Goal: Communication & Community: Answer question/provide support

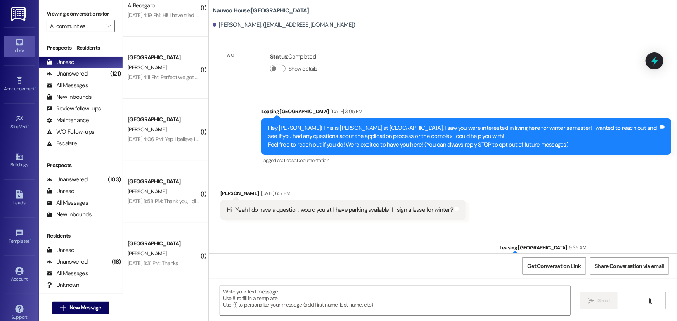
scroll to position [67, 0]
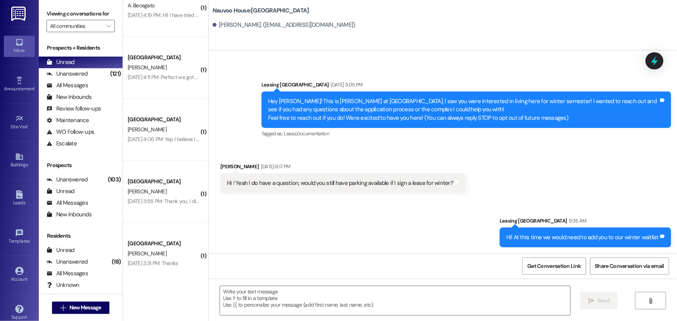
click at [10, 147] on div "Buildings Go to Buildings" at bounding box center [19, 161] width 31 height 38
click at [18, 165] on div "Buildings" at bounding box center [19, 165] width 39 height 8
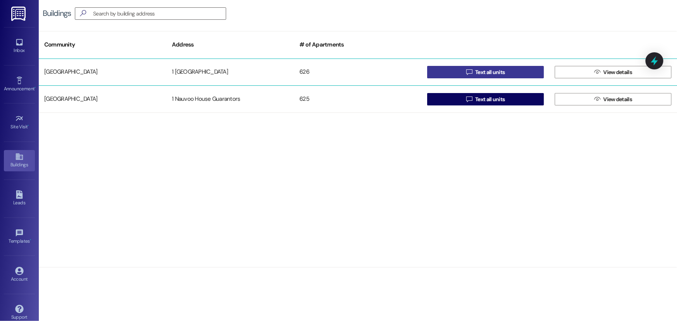
click at [456, 74] on button " Text all units" at bounding box center [485, 72] width 117 height 12
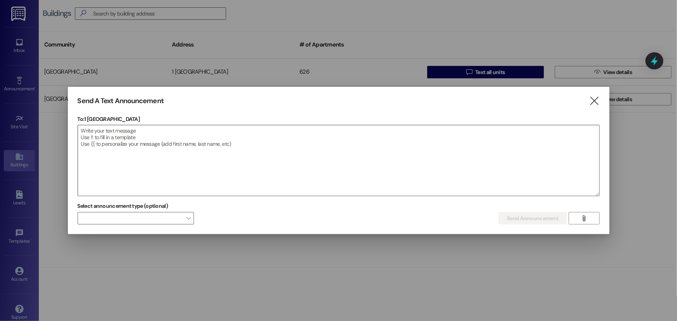
click at [140, 151] on textarea at bounding box center [338, 160] width 521 height 71
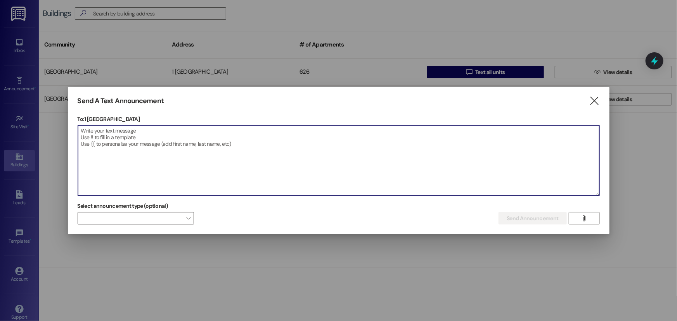
type textarea "A"
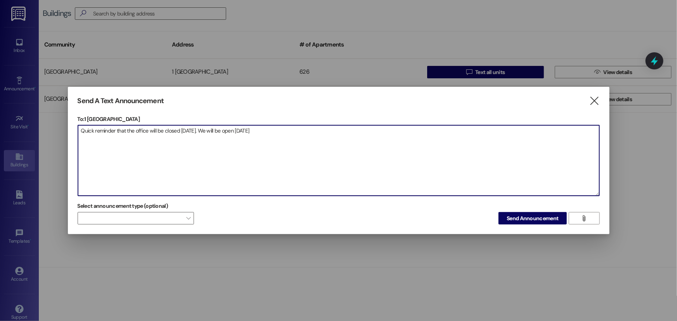
click at [249, 132] on textarea "Quick reminder that the office will be closed [DATE]. We will be open [DATE]" at bounding box center [338, 160] width 521 height 71
click at [286, 130] on textarea "Quick reminder that the office will be closed [DATE]. We will be open again [DA…" at bounding box center [338, 160] width 521 height 71
type textarea "Quick reminder that the office will be closed [DATE]. We will be open again [DA…"
click at [535, 216] on span "Send Announcement" at bounding box center [533, 219] width 52 height 8
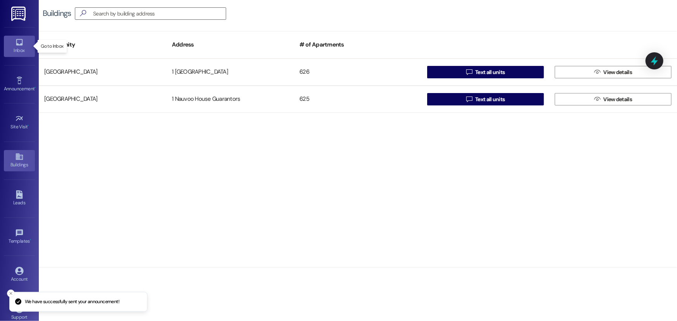
click at [18, 39] on icon at bounding box center [19, 42] width 9 height 9
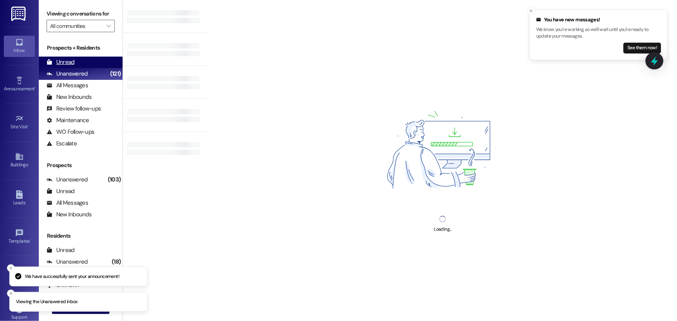
click at [59, 61] on div "Unread" at bounding box center [61, 62] width 28 height 8
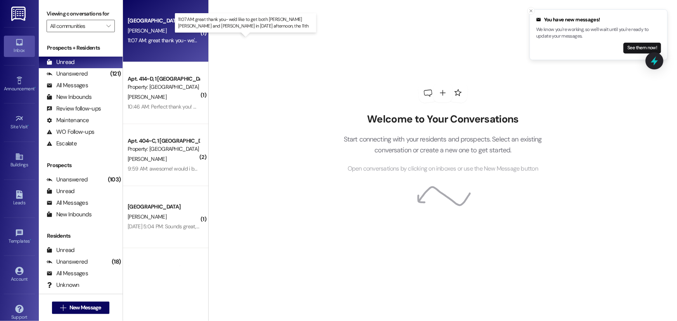
click at [157, 39] on div "11:07 AM: great thank you- we'd like to get both [PERSON_NAME] [PERSON_NAME] an…" at bounding box center [276, 40] width 296 height 7
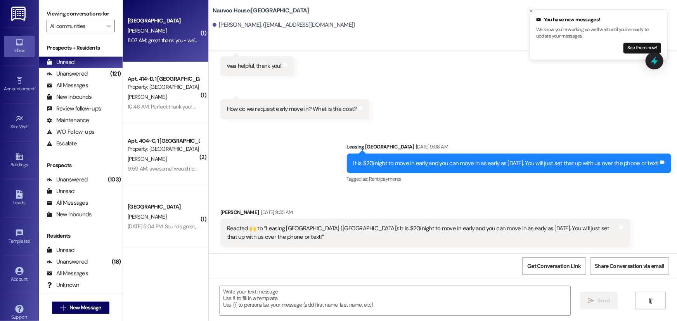
scroll to position [352, 0]
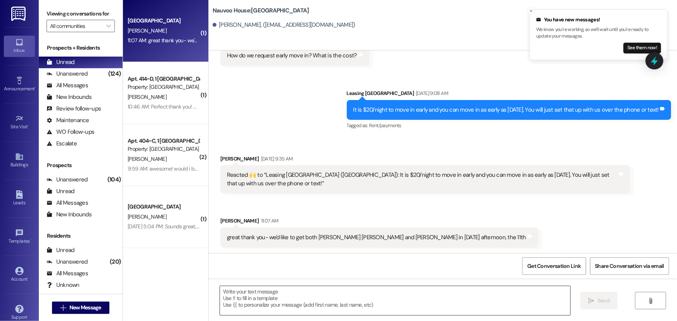
click at [300, 303] on textarea at bounding box center [395, 300] width 350 height 29
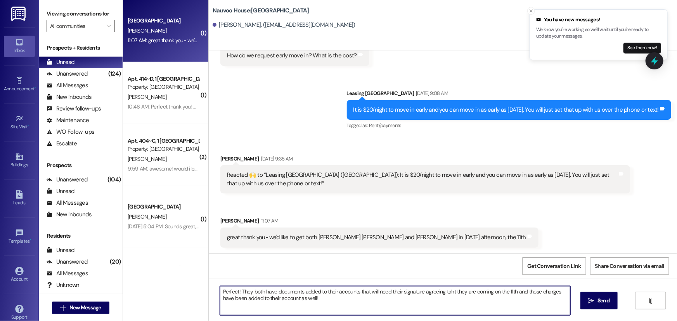
drag, startPoint x: 443, startPoint y: 295, endPoint x: 430, endPoint y: 306, distance: 16.8
click at [422, 315] on textarea "Perfect! They both have documents added to their accounts that will need their …" at bounding box center [395, 300] width 350 height 29
click at [326, 297] on textarea "Perfect! They both have documents added to their accounts that will need their …" at bounding box center [395, 300] width 350 height 29
type textarea "Perfect! They both have documents added to their accounts that will need their …"
click at [598, 307] on button " Send" at bounding box center [599, 300] width 38 height 17
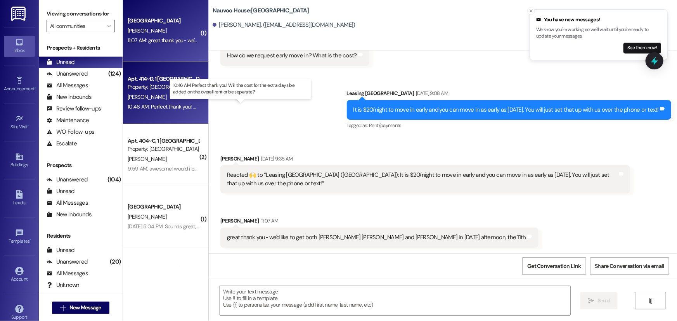
click at [174, 106] on div "10:46 AM: Perfect thank you! Will the cost for the extra days be added on the o…" at bounding box center [246, 106] width 237 height 7
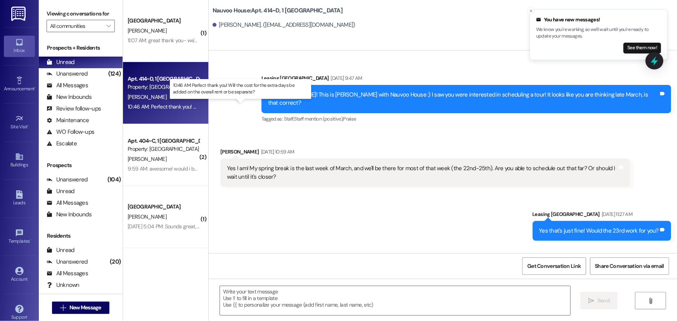
scroll to position [23562, 0]
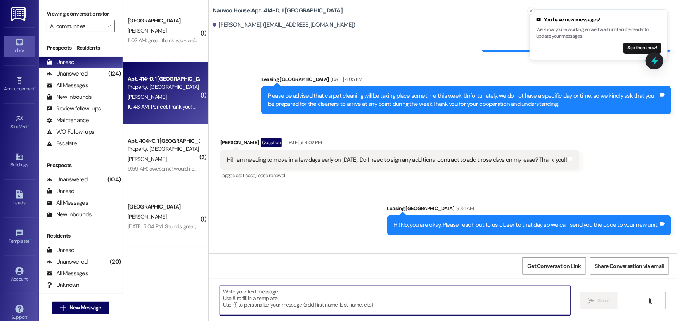
click at [254, 300] on textarea at bounding box center [395, 300] width 350 height 29
type textarea "B"
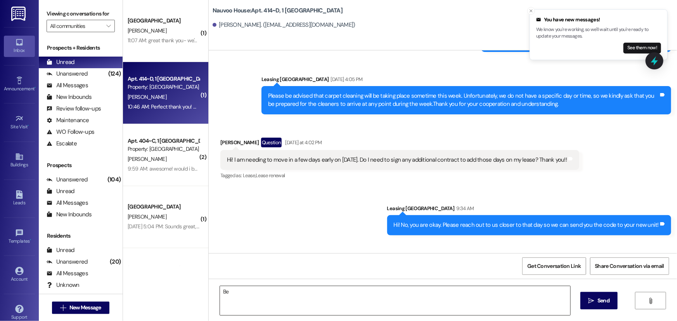
click at [227, 295] on textarea "Be" at bounding box center [395, 300] width 350 height 29
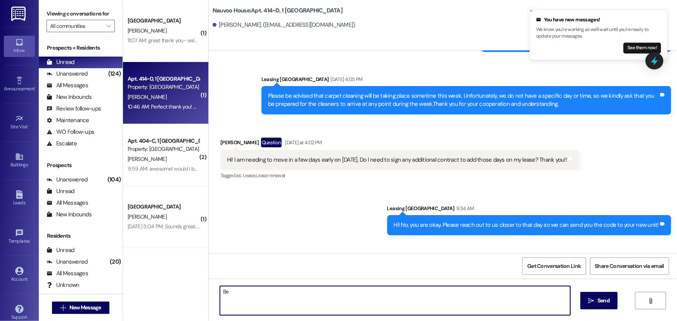
type textarea "B"
type textarea "Are you currently staying here for summer?"
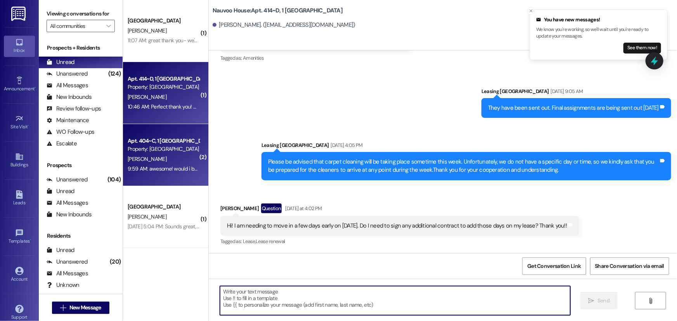
click at [129, 167] on div "9:59 AM: awesome! would i be able to get the door code on the 8th then? 9:59 AM…" at bounding box center [211, 168] width 167 height 7
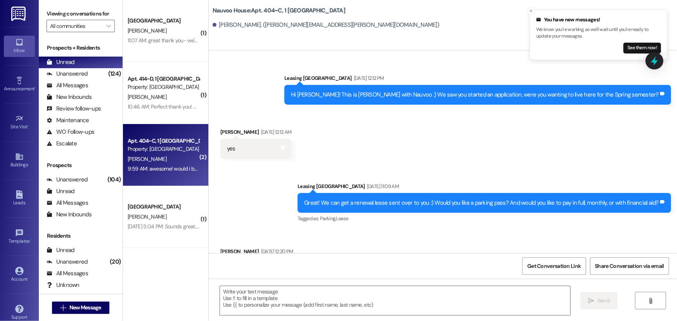
scroll to position [32071, 0]
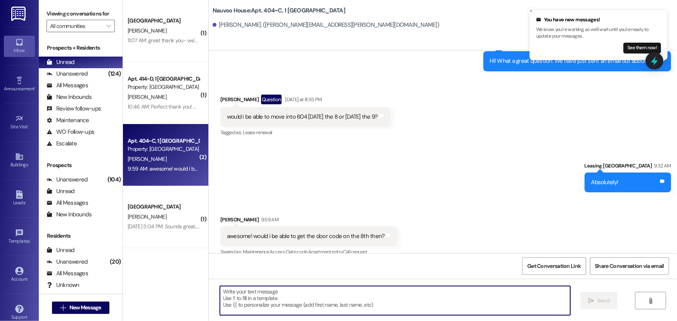
click at [303, 302] on textarea at bounding box center [395, 300] width 350 height 29
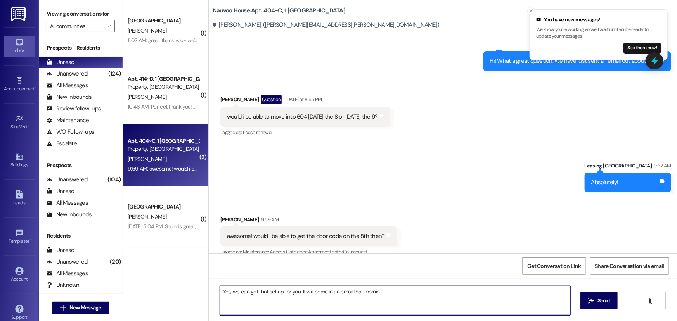
type textarea "Yes, we can get that set up for you. It will come in an email that morning"
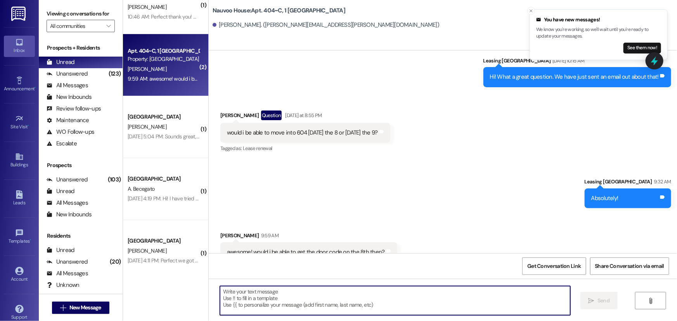
scroll to position [106, 0]
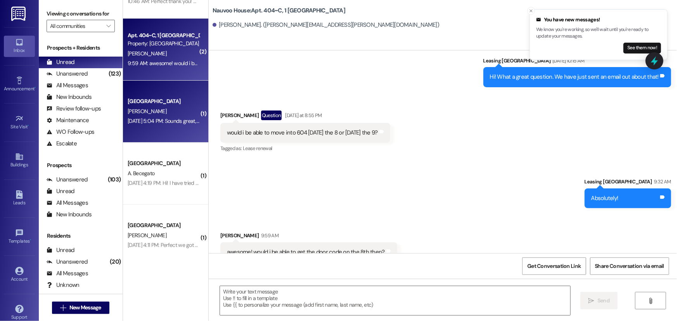
click at [150, 124] on div "[DATE] 5:04 PM: Sounds great, not sure what I did, sorry for the confusion [DAT…" at bounding box center [163, 121] width 73 height 10
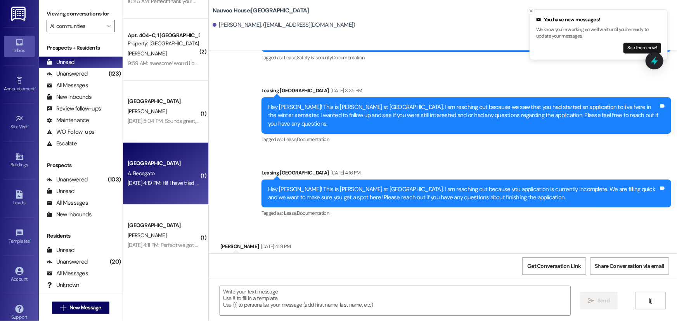
scroll to position [87, 0]
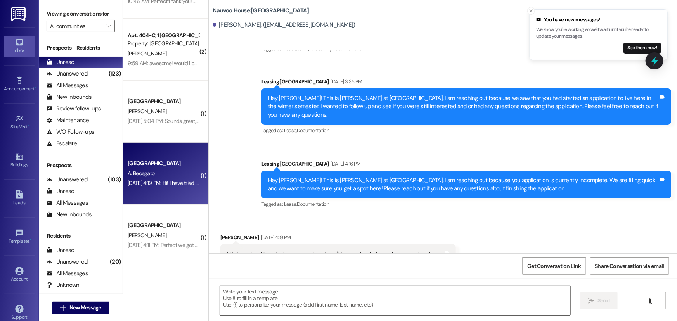
click at [314, 307] on textarea at bounding box center [395, 300] width 350 height 29
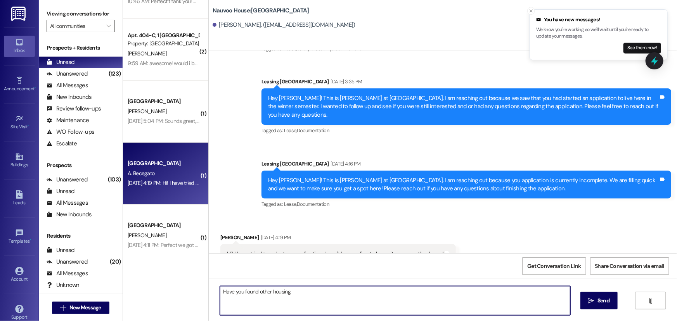
type textarea "Have you found other housing?"
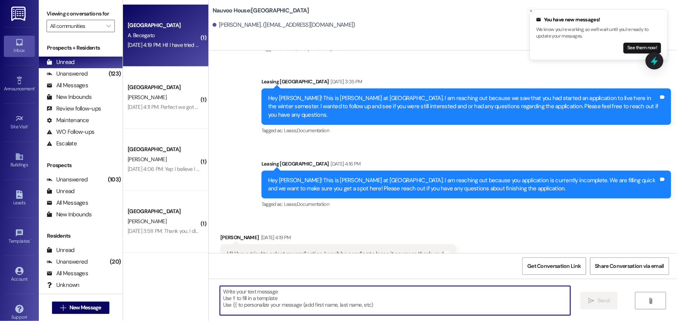
scroll to position [247, 0]
